Goal: Transaction & Acquisition: Purchase product/service

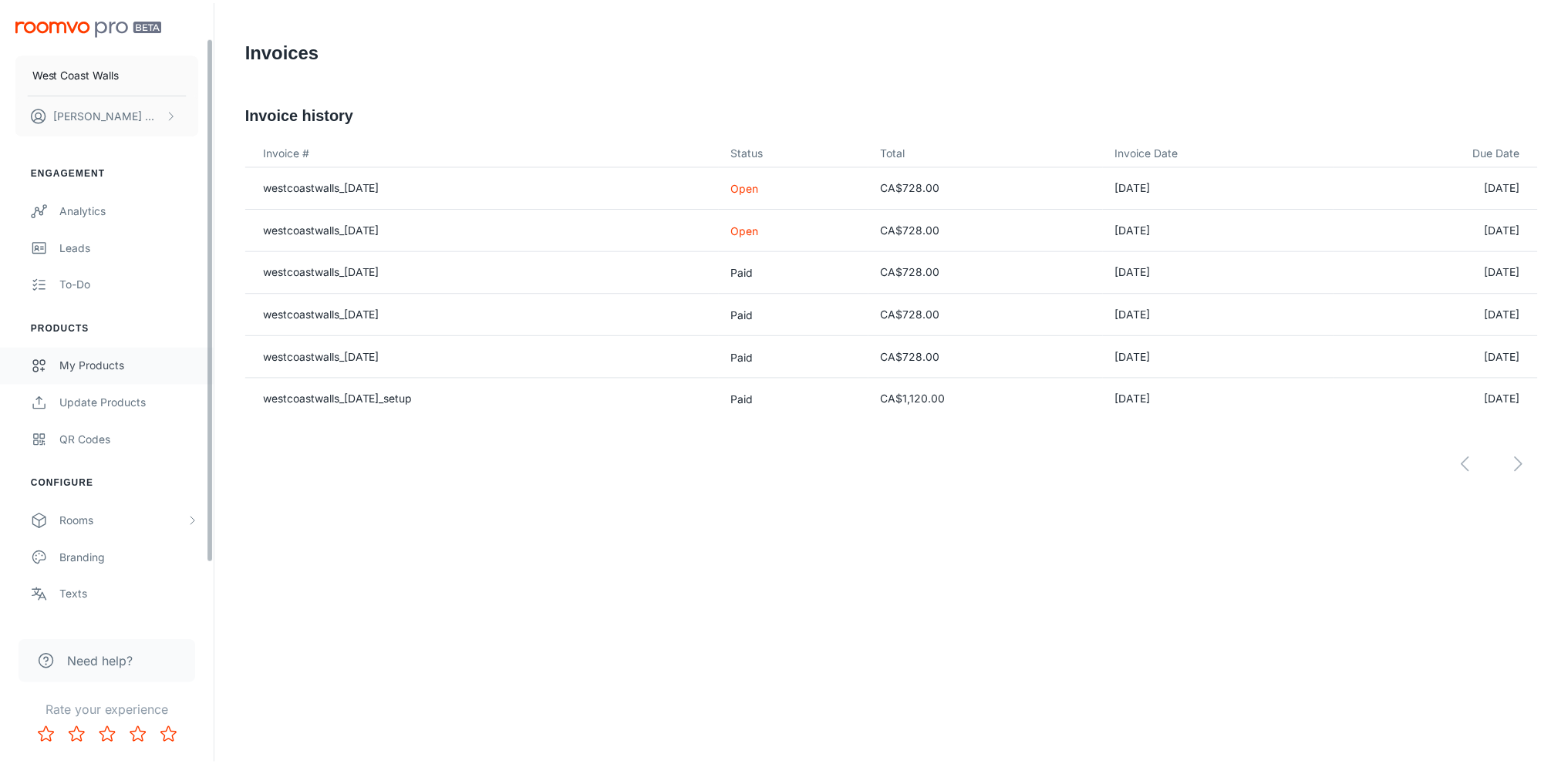
scroll to position [110, 0]
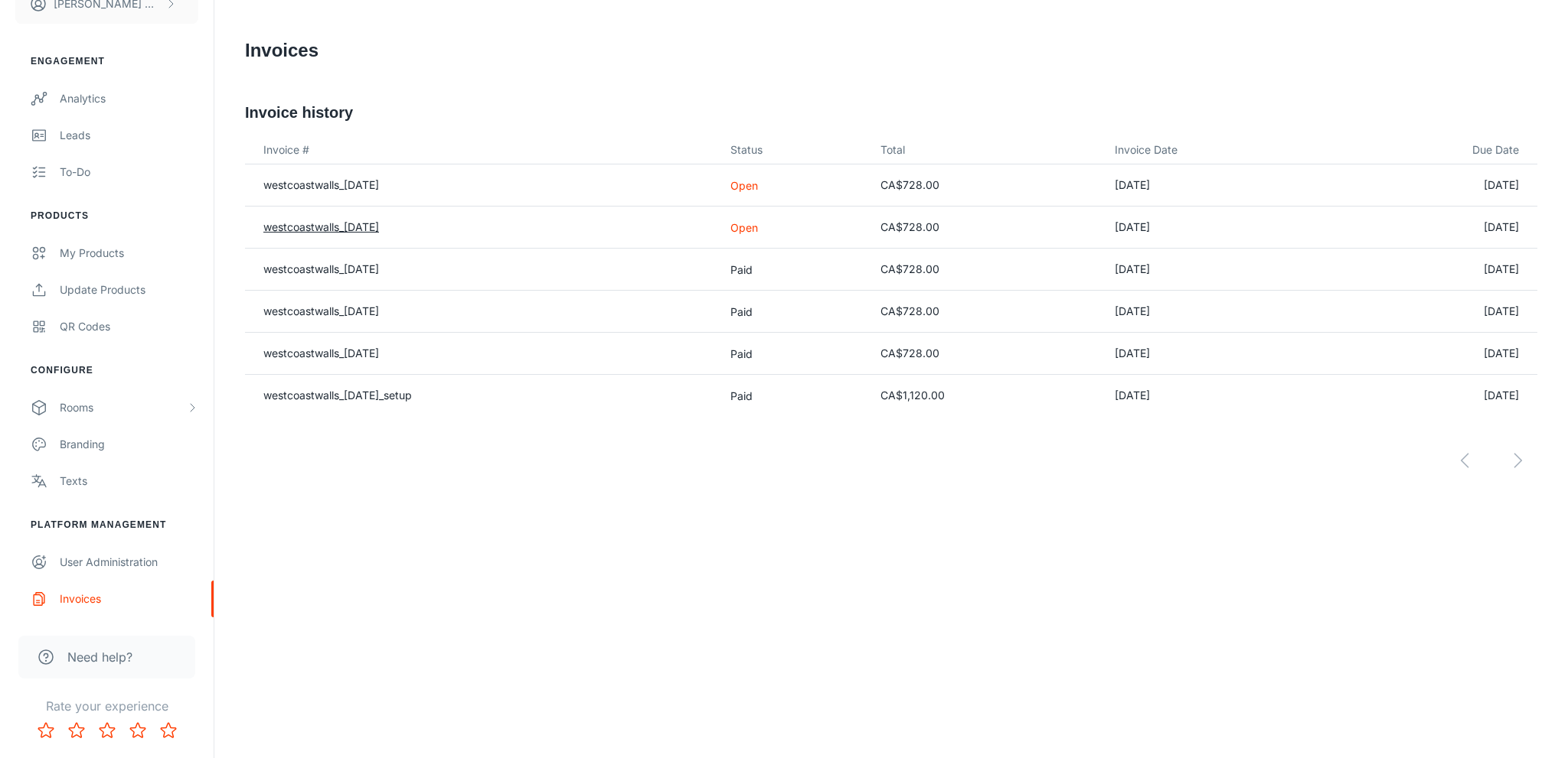
click at [325, 228] on link "westcoastwalls_[DATE]" at bounding box center [321, 227] width 116 height 13
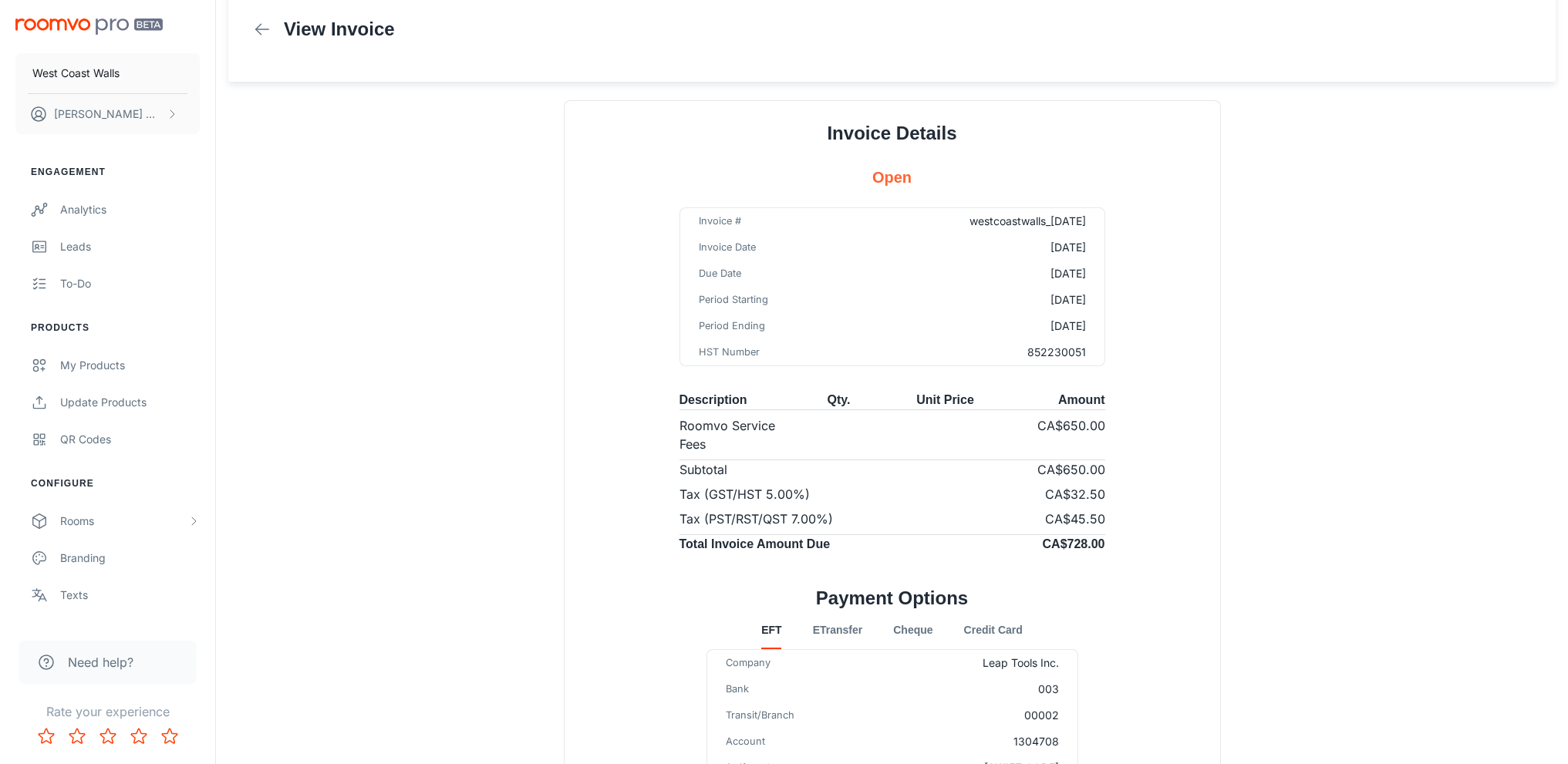
scroll to position [209, 0]
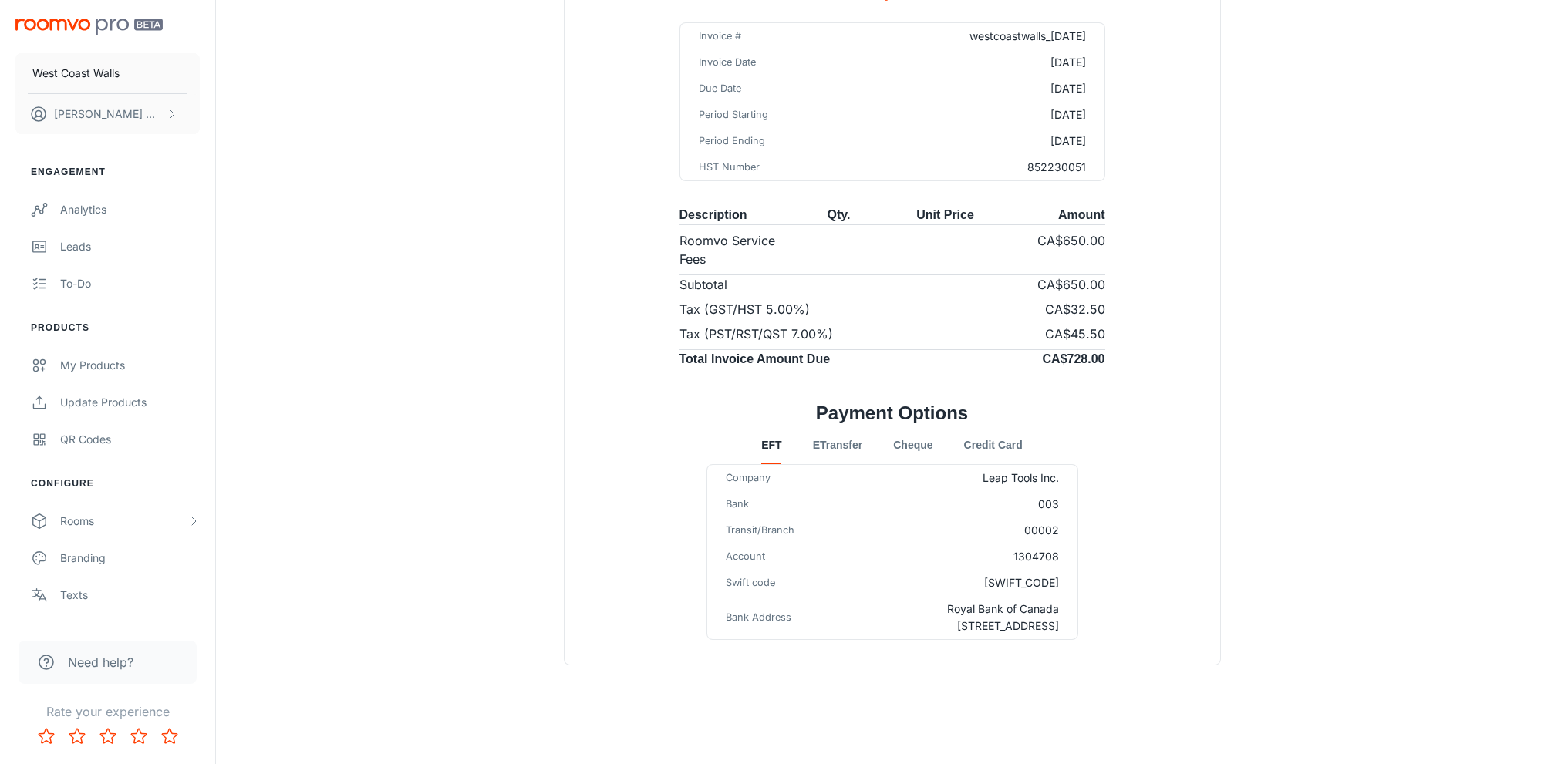
click at [994, 446] on button "Credit Card" at bounding box center [993, 445] width 58 height 37
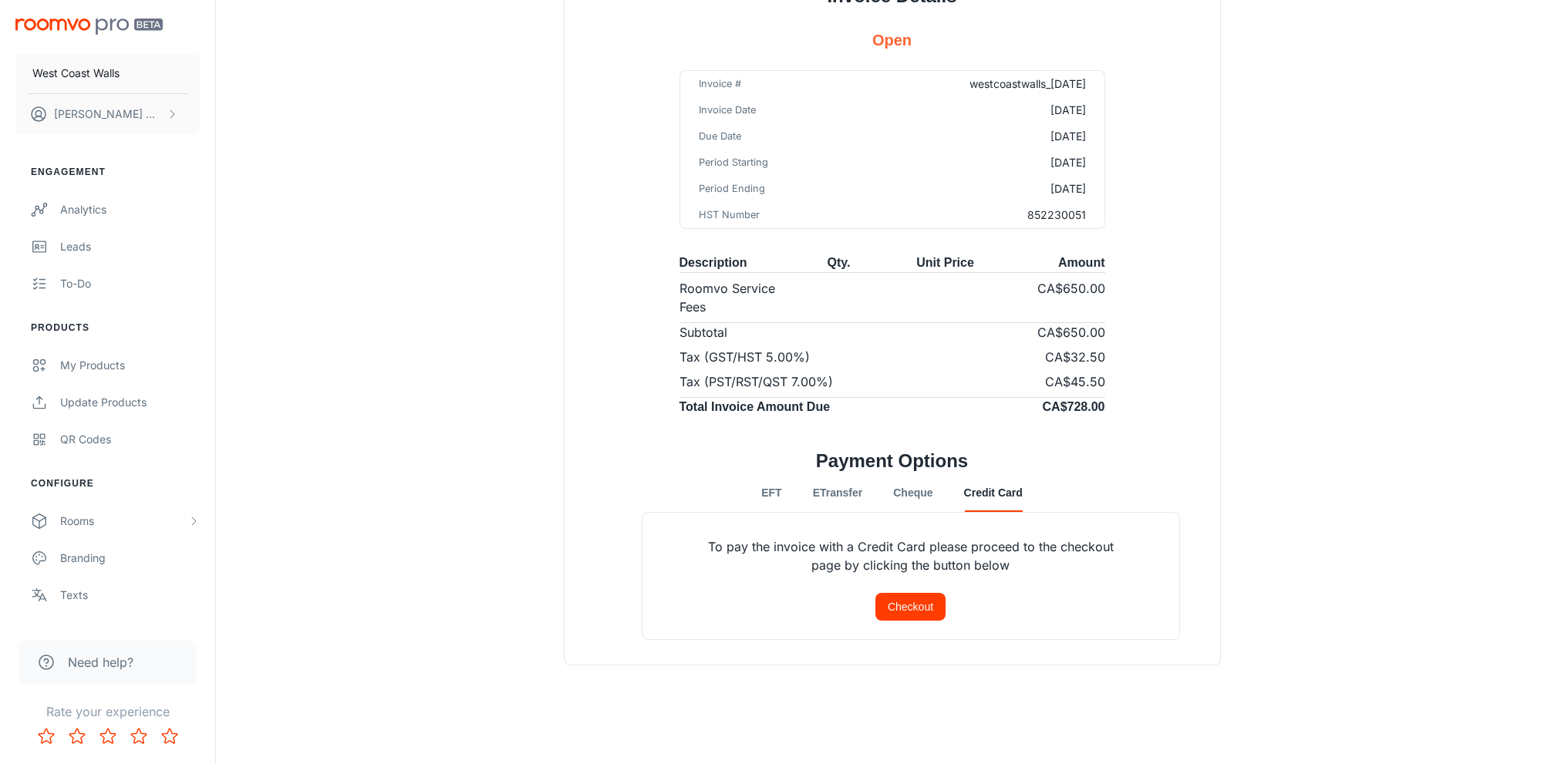
scroll to position [160, 0]
click at [935, 606] on button "Checkout" at bounding box center [911, 606] width 70 height 28
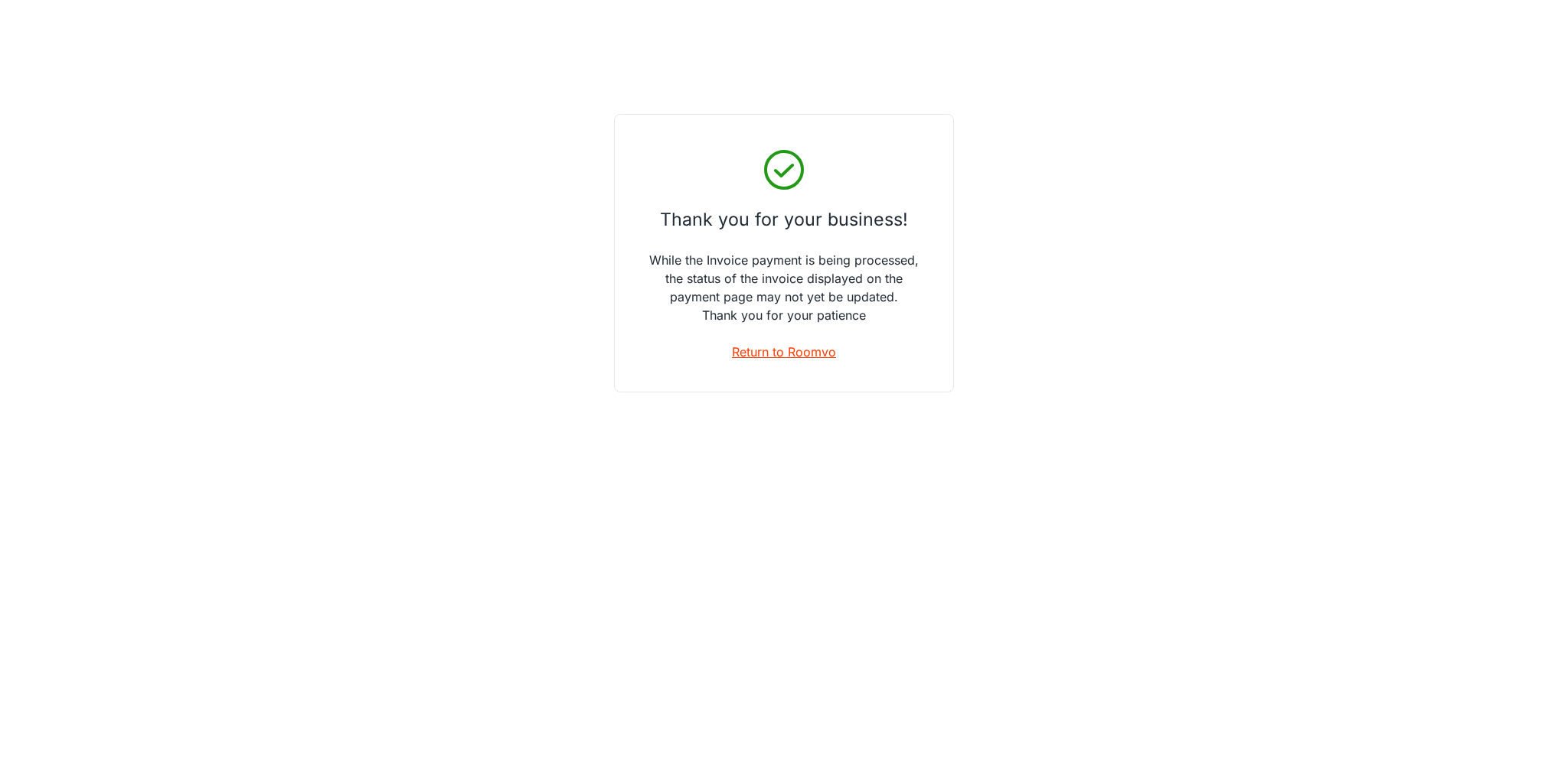
click at [758, 353] on link "Return to Roomvo" at bounding box center [784, 352] width 104 height 18
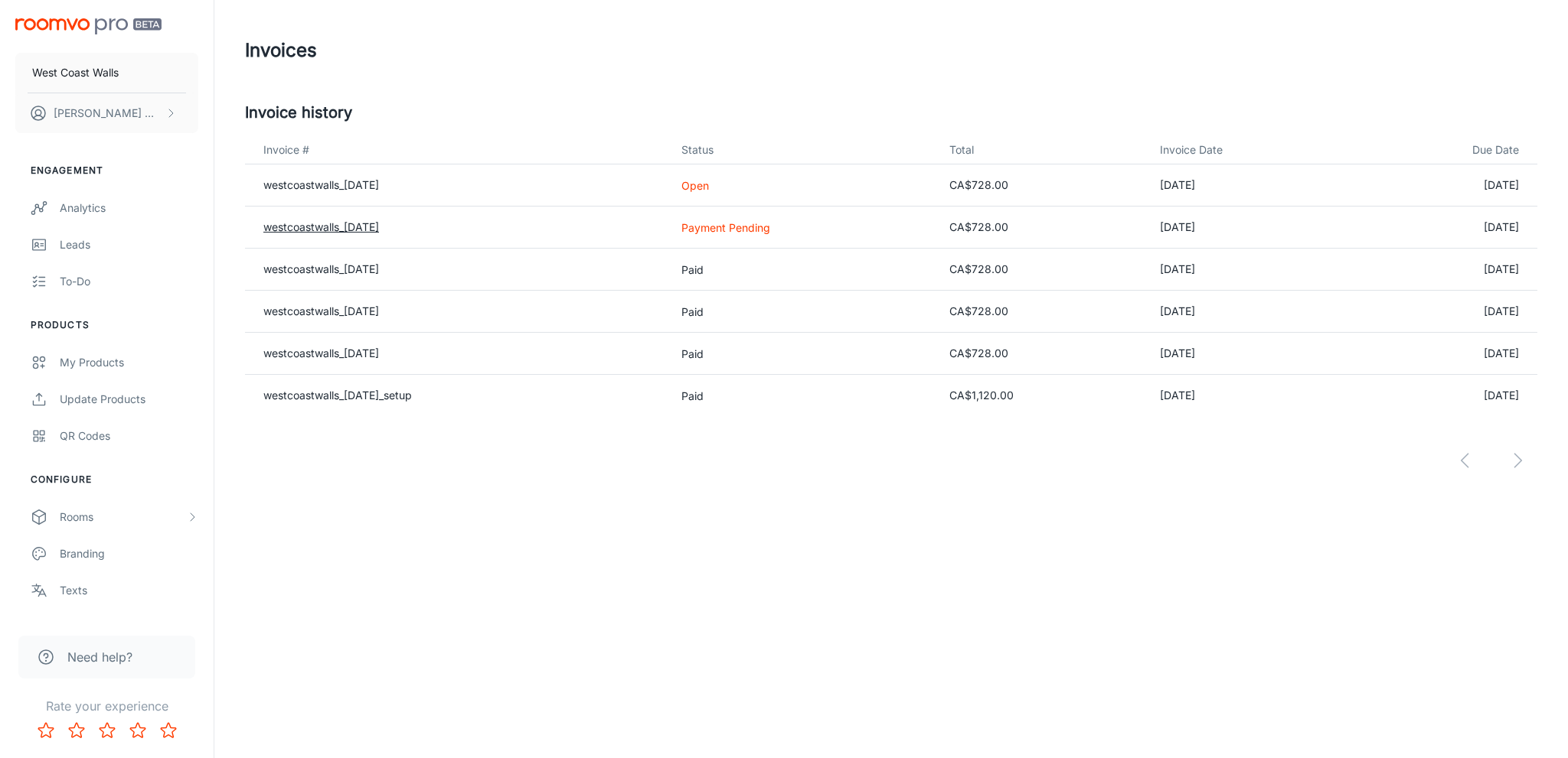
click at [338, 228] on link "westcoastwalls_[DATE]" at bounding box center [321, 227] width 116 height 13
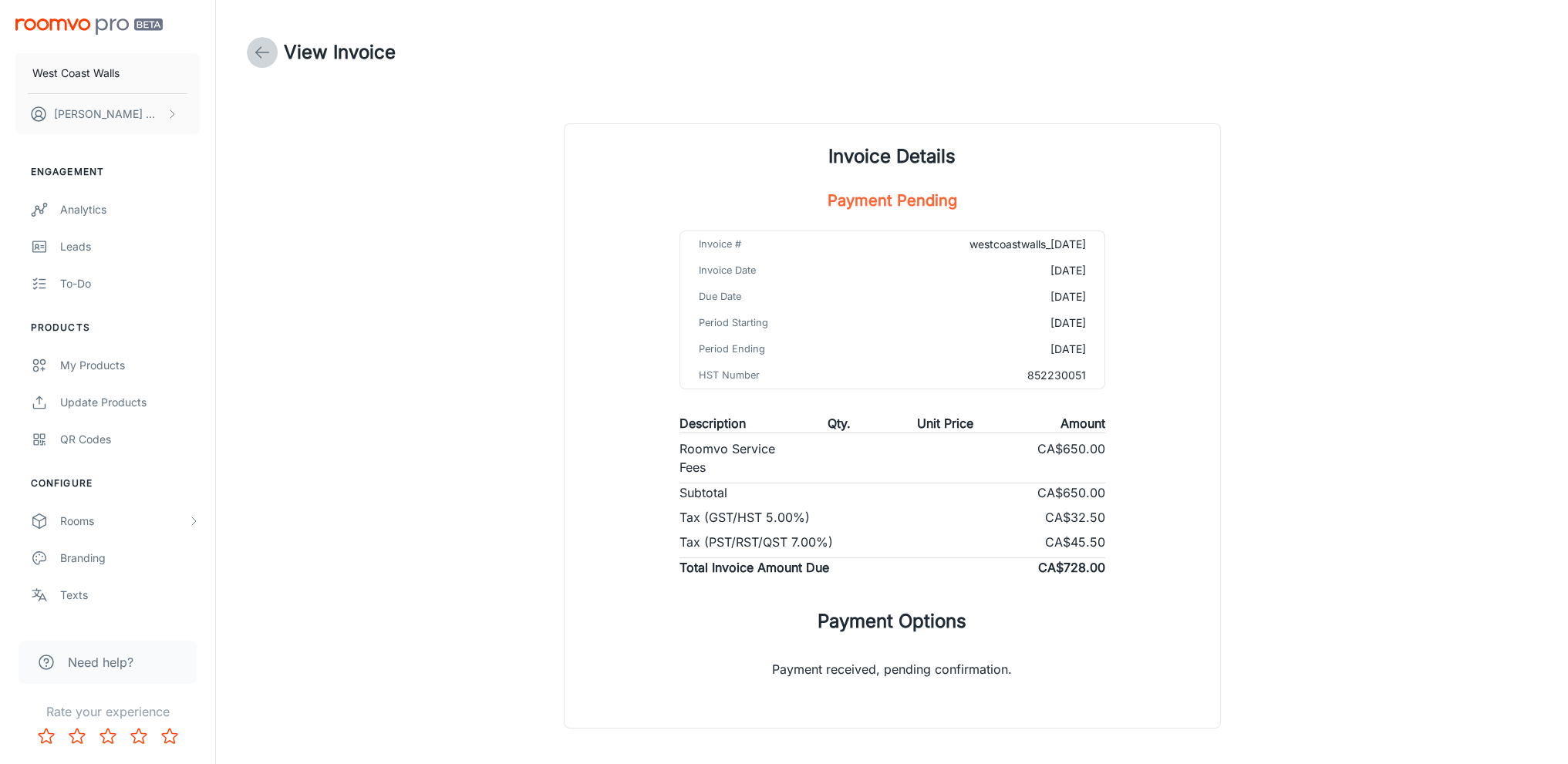
click at [256, 50] on icon at bounding box center [262, 53] width 18 height 18
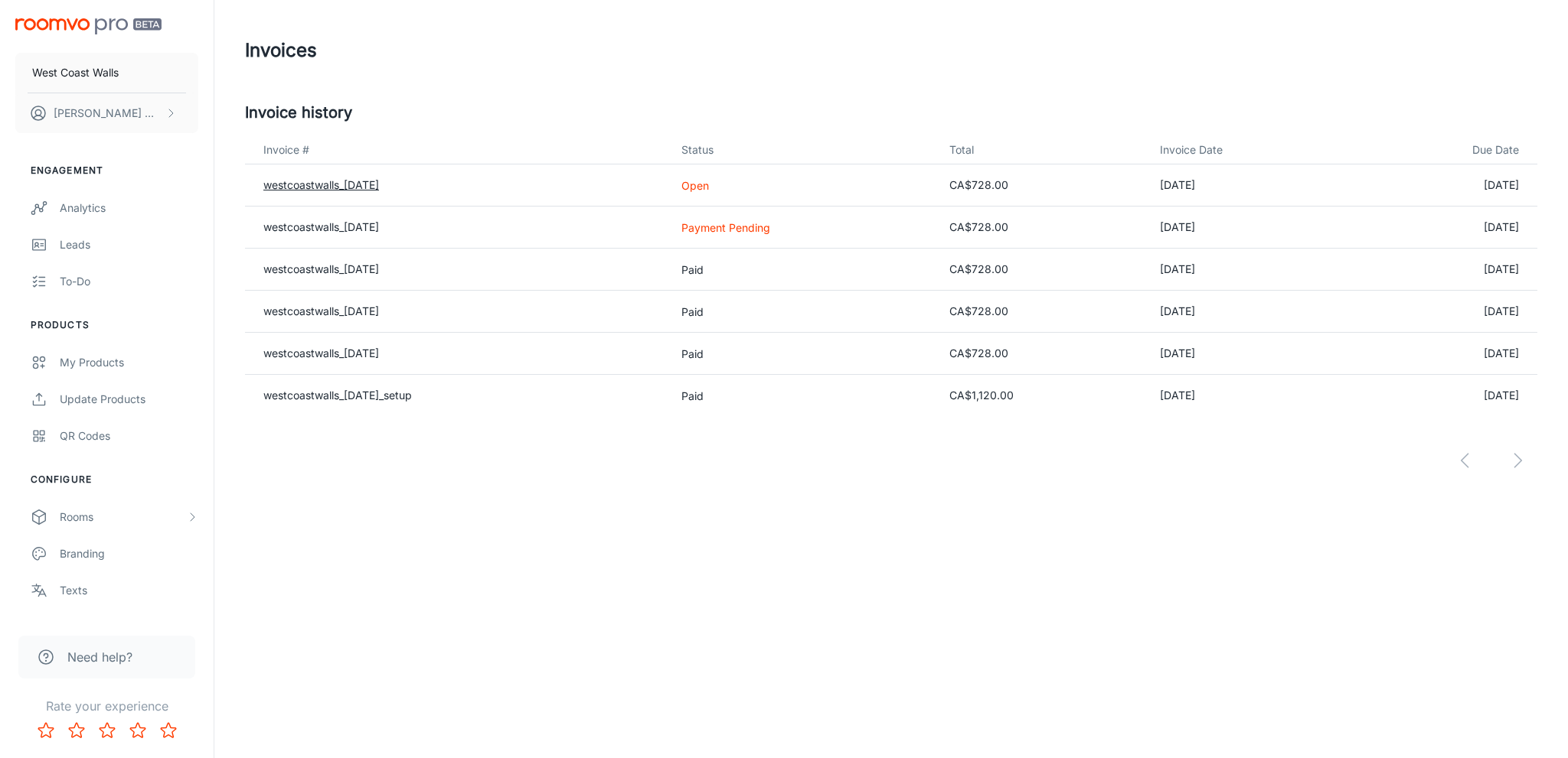
click at [362, 185] on link "westcoastwalls_[DATE]" at bounding box center [321, 185] width 116 height 13
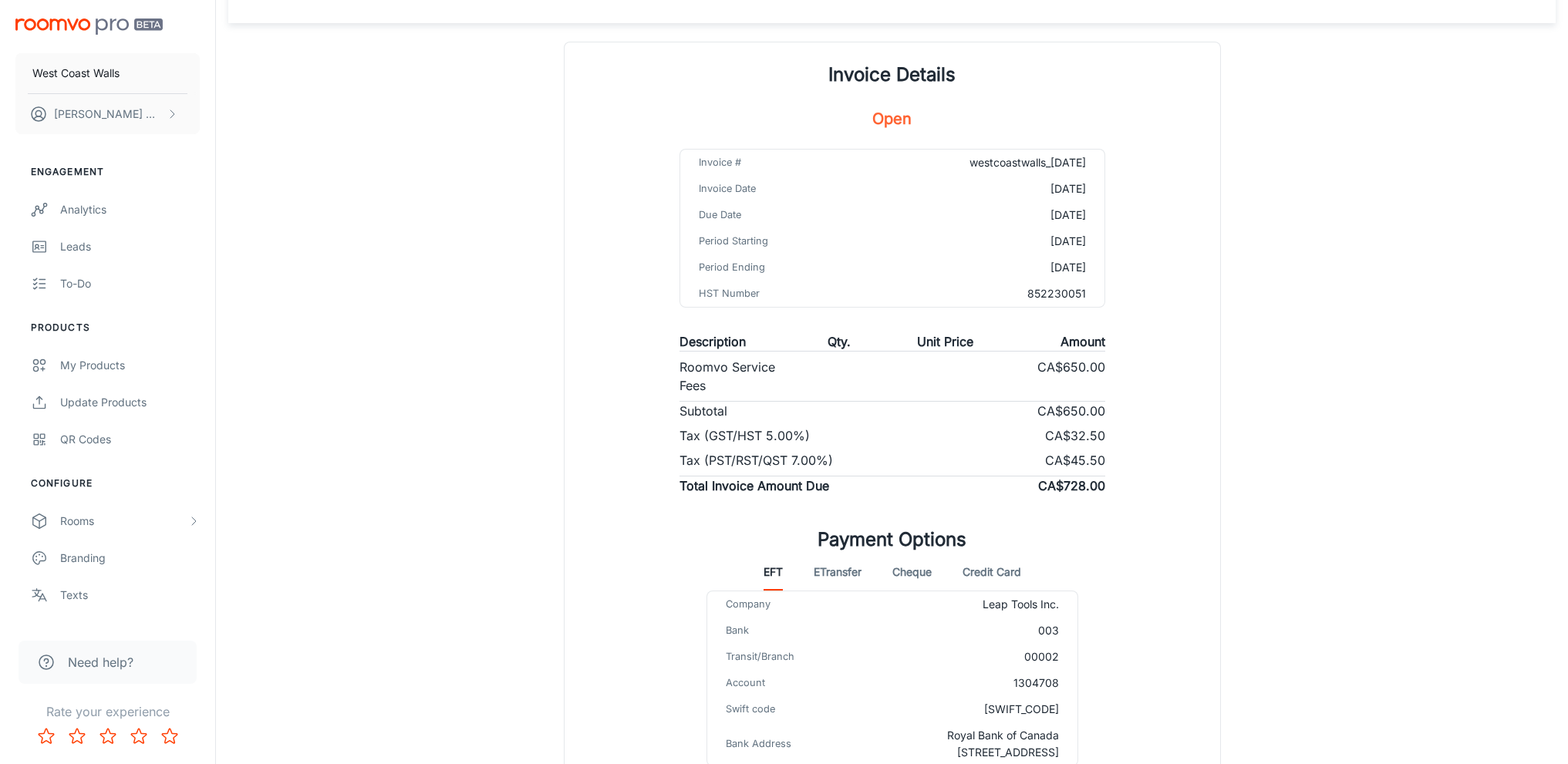
scroll to position [209, 0]
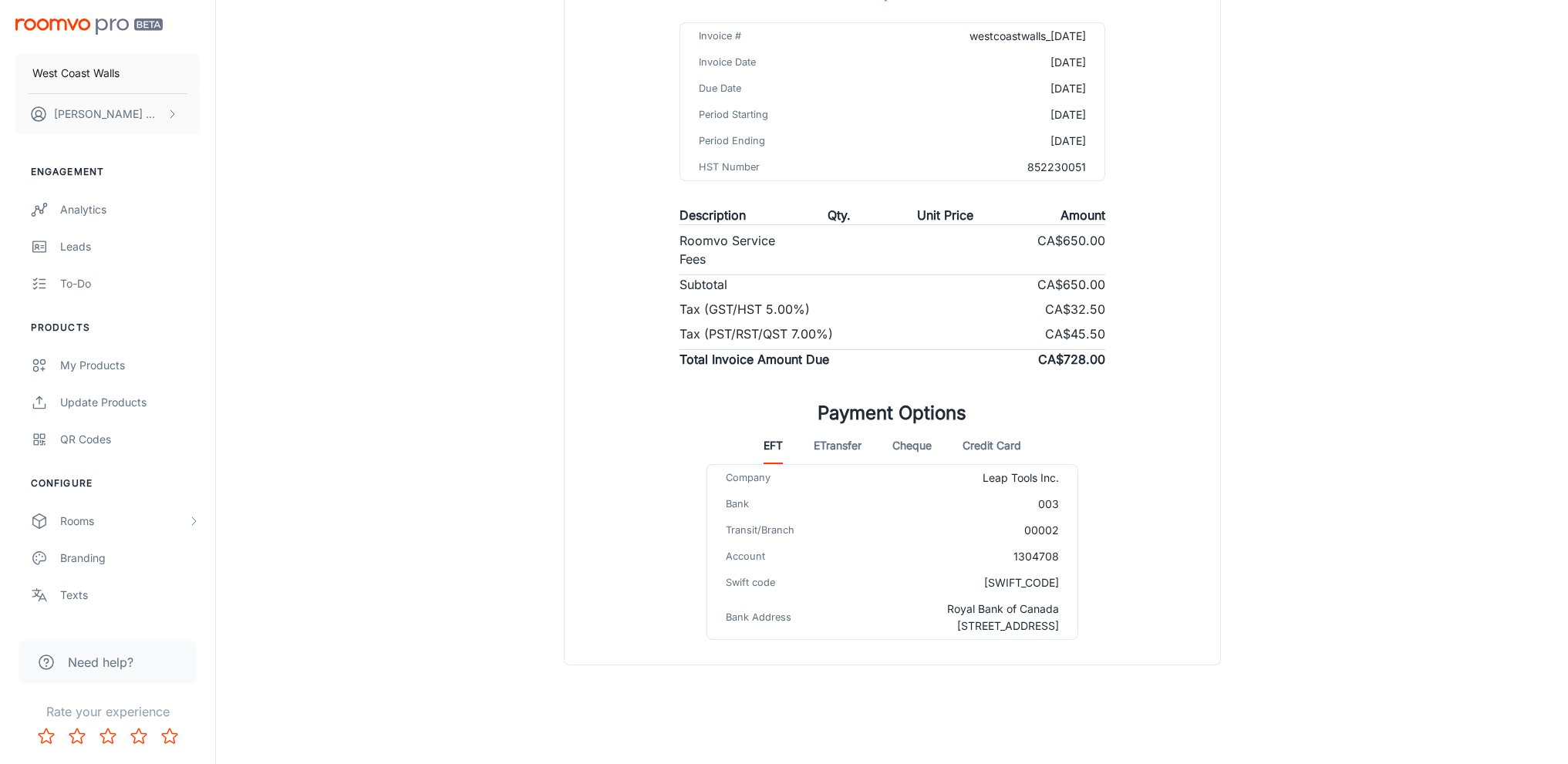
click at [997, 443] on button "Credit Card" at bounding box center [992, 445] width 58 height 37
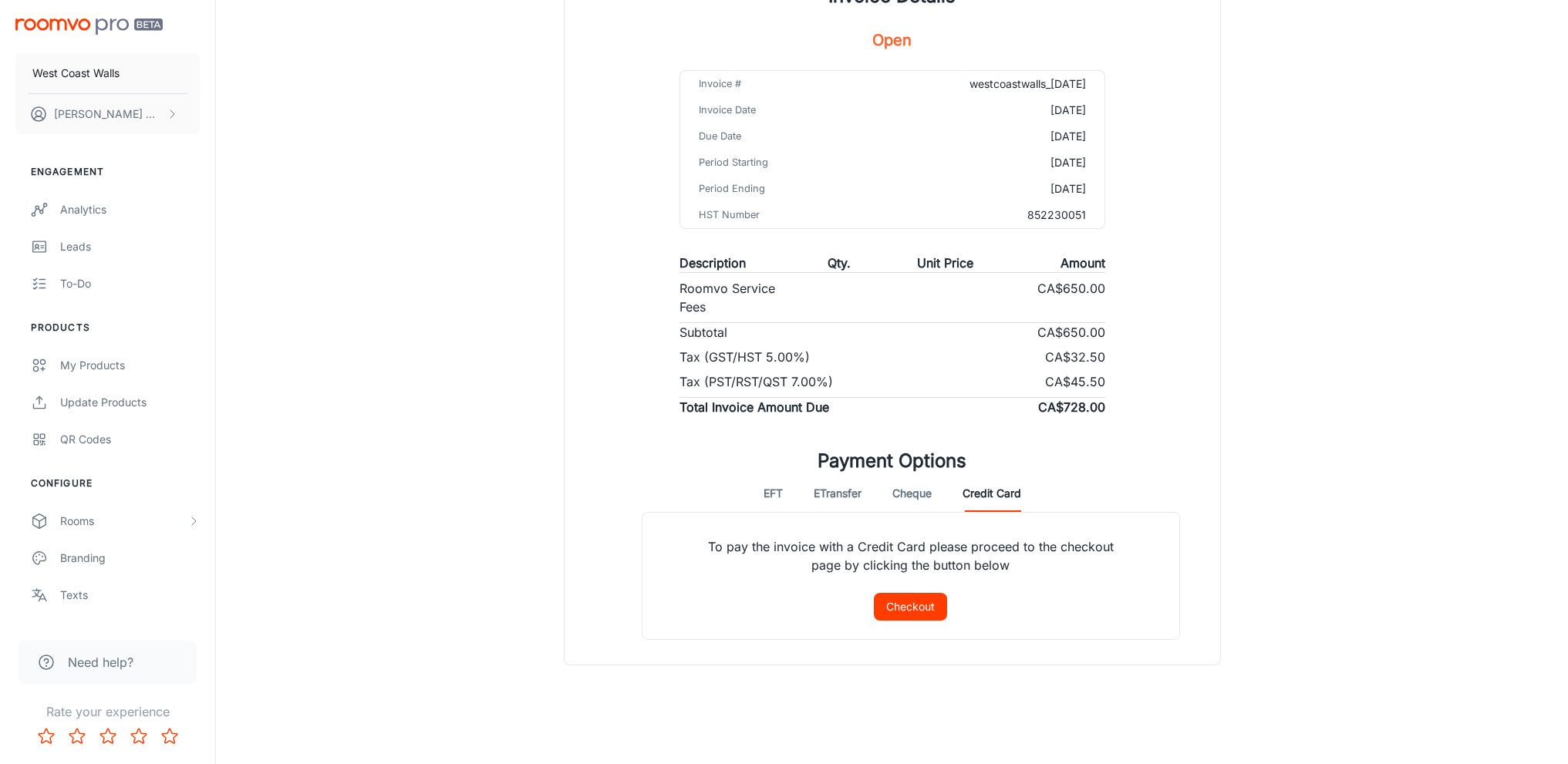
scroll to position [160, 0]
click at [910, 609] on button "Checkout" at bounding box center [911, 606] width 73 height 28
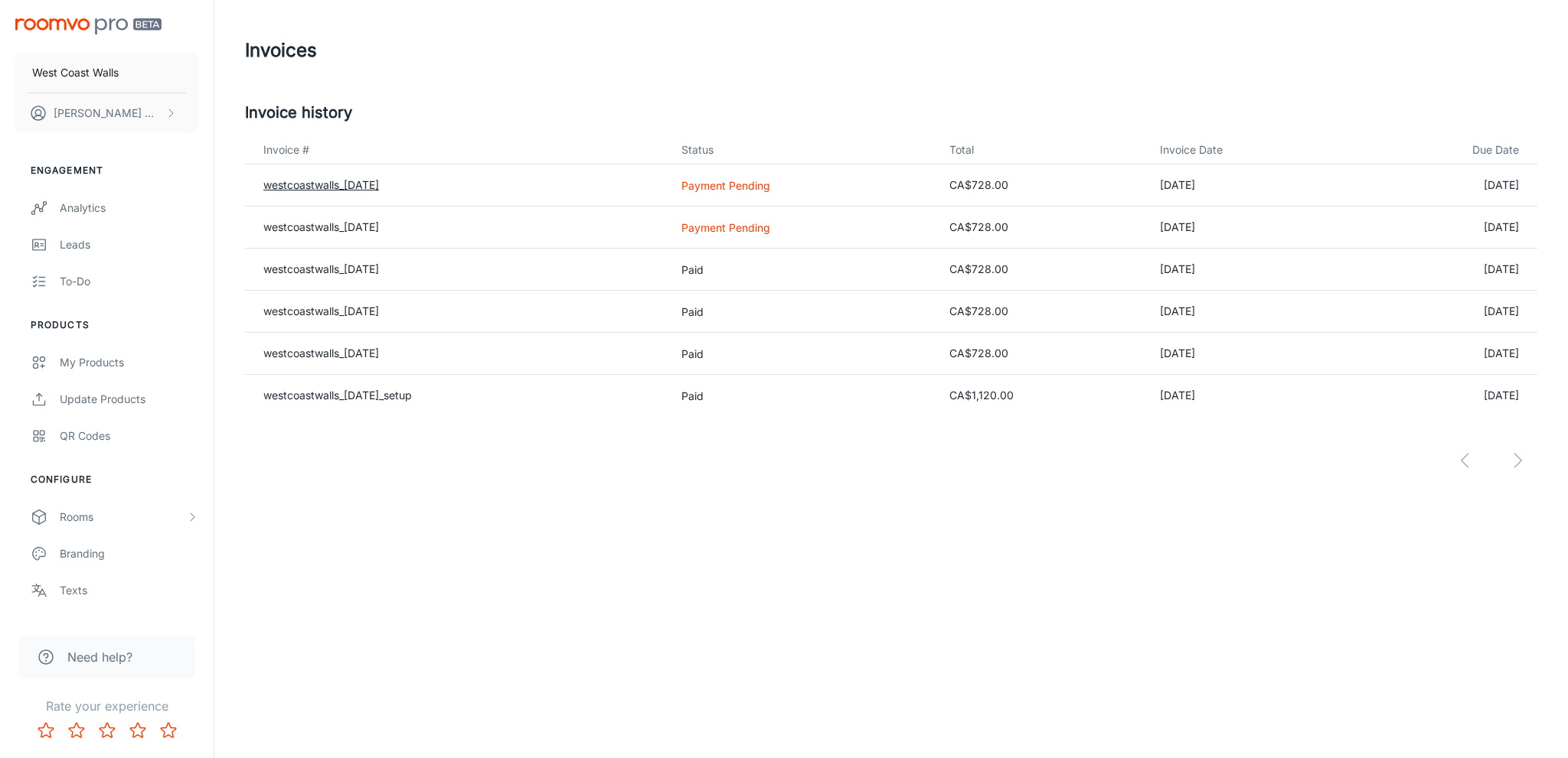
click at [316, 187] on link "westcoastwalls_[DATE]" at bounding box center [321, 185] width 116 height 13
